Goal: Check status

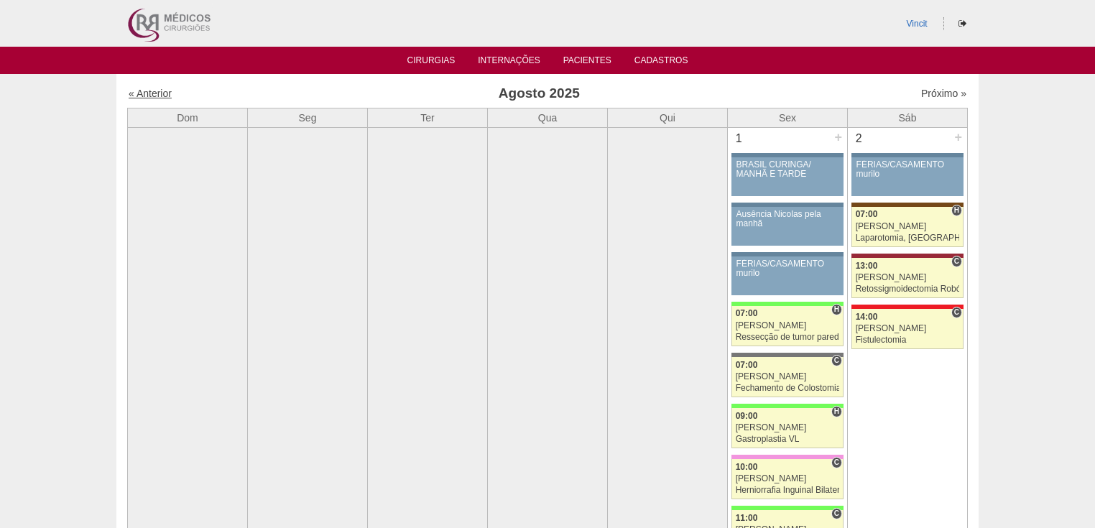
click at [156, 93] on link "« Anterior" at bounding box center [150, 93] width 43 height 11
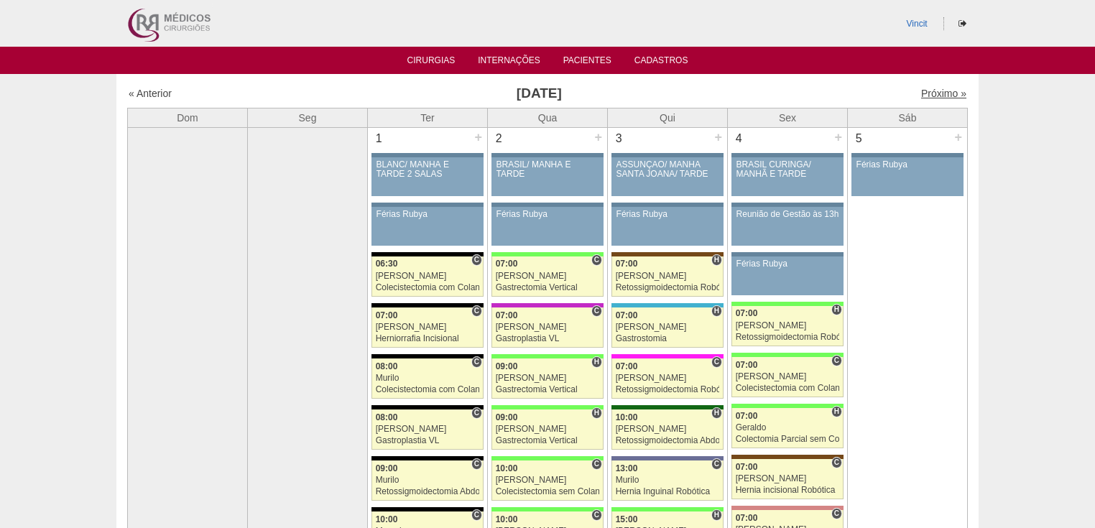
click at [935, 95] on link "Próximo »" at bounding box center [943, 93] width 45 height 11
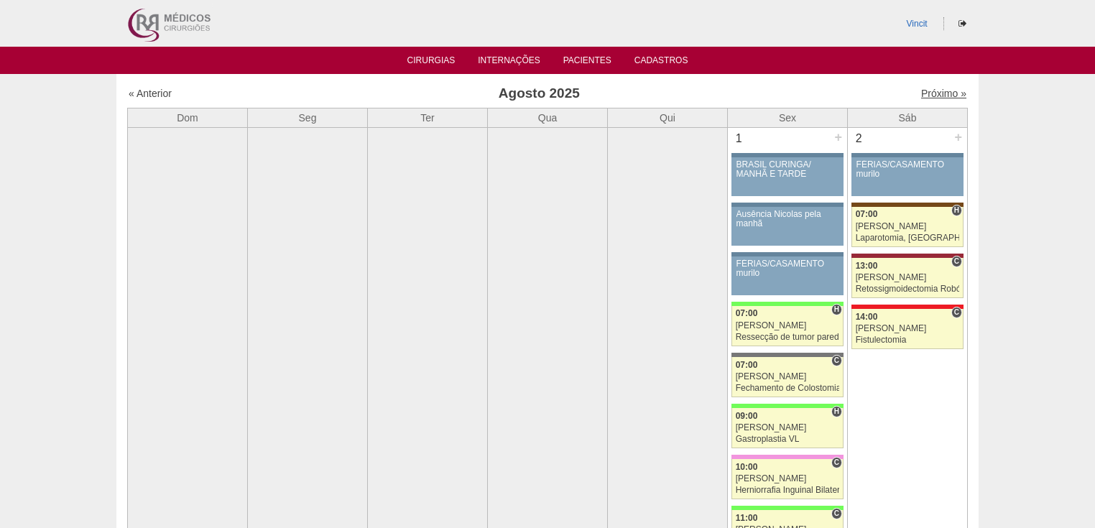
click at [937, 98] on link "Próximo »" at bounding box center [943, 93] width 45 height 11
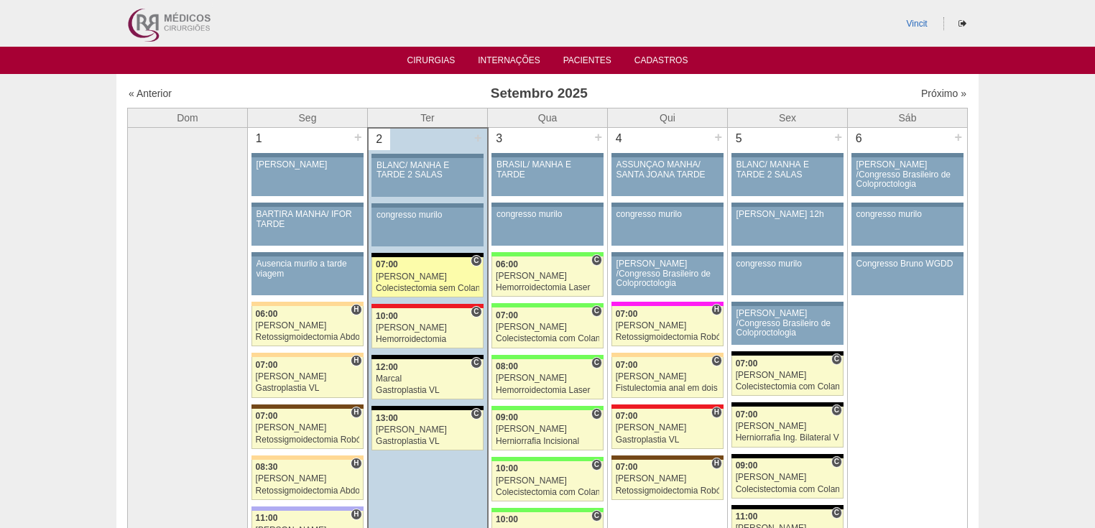
scroll to position [230, 0]
